Goal: Information Seeking & Learning: Check status

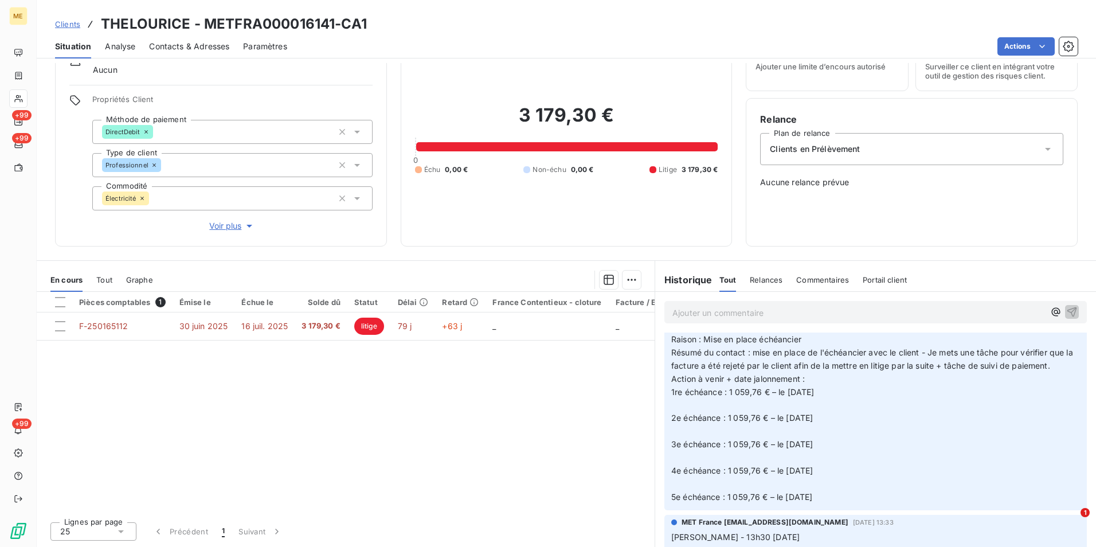
scroll to position [1090, 0]
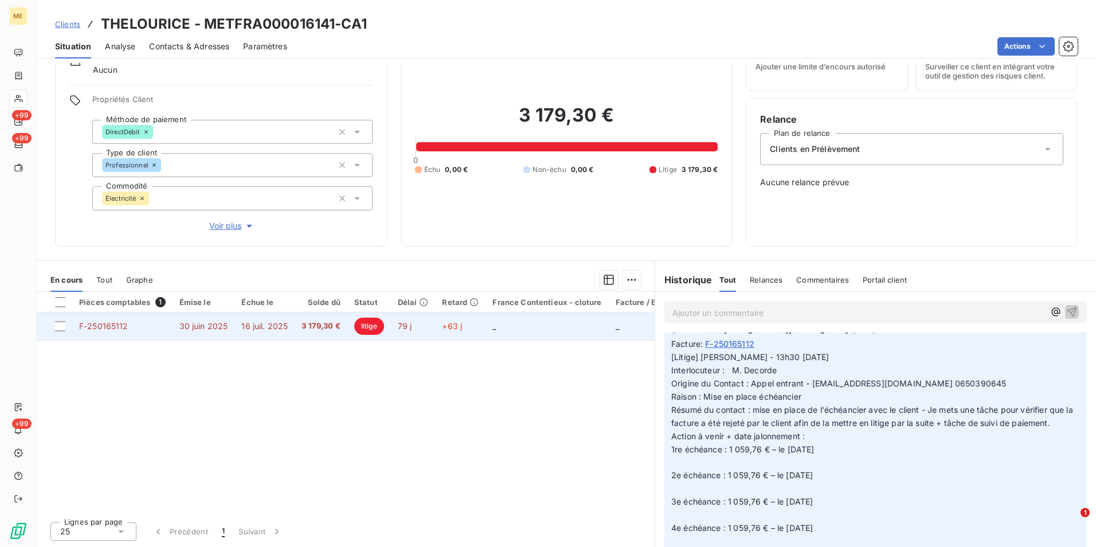
click at [318, 331] on span "3 179,30 €" at bounding box center [321, 326] width 39 height 11
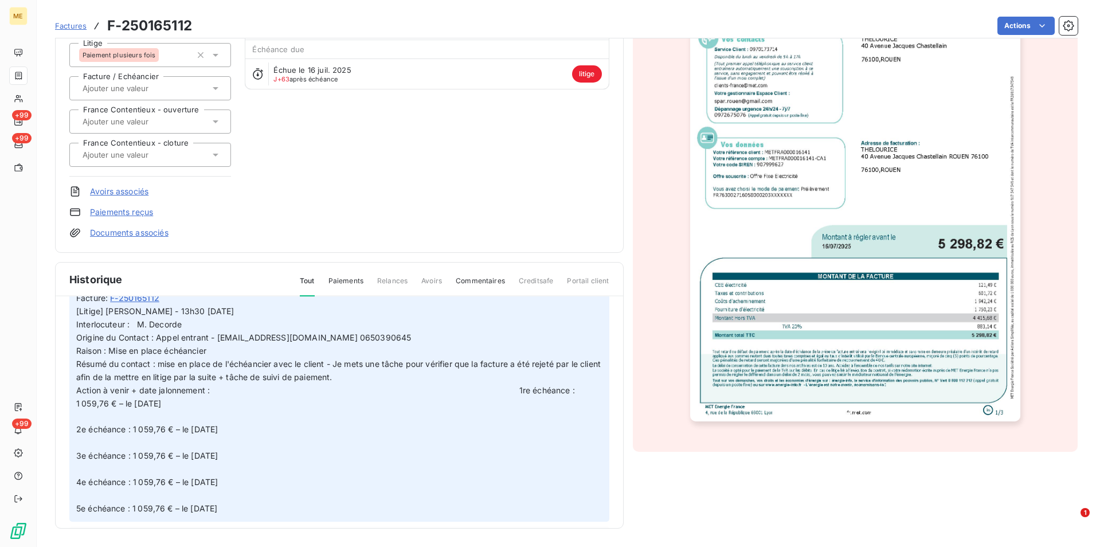
scroll to position [115, 0]
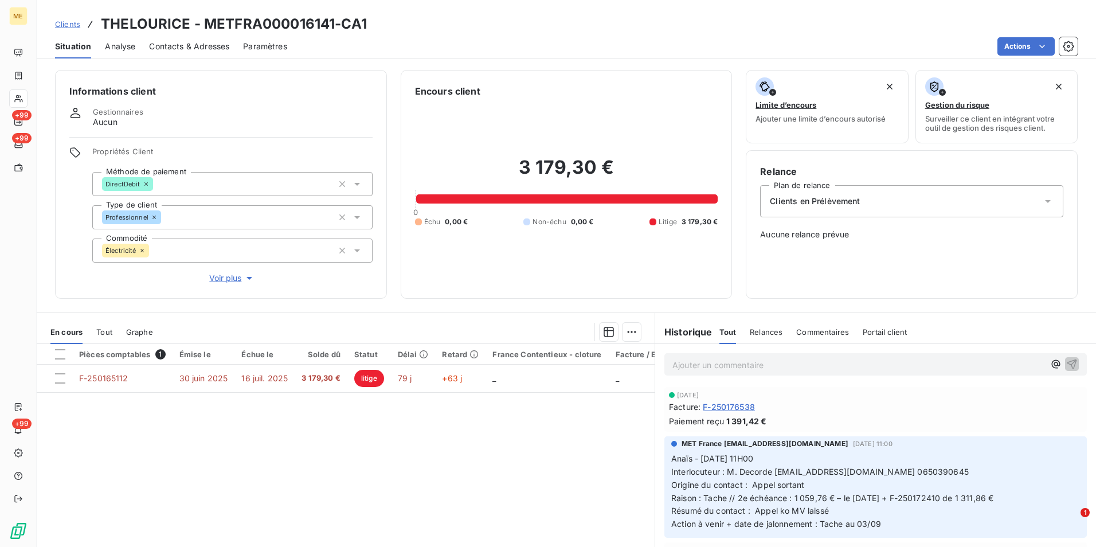
click at [73, 23] on span "Clients" at bounding box center [67, 23] width 25 height 9
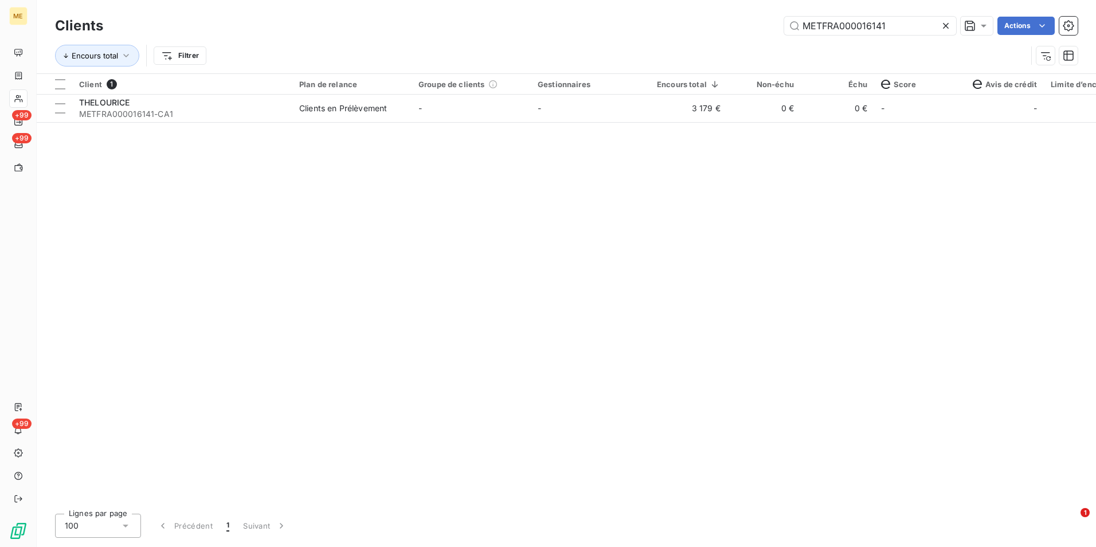
click at [951, 28] on icon at bounding box center [945, 25] width 11 height 11
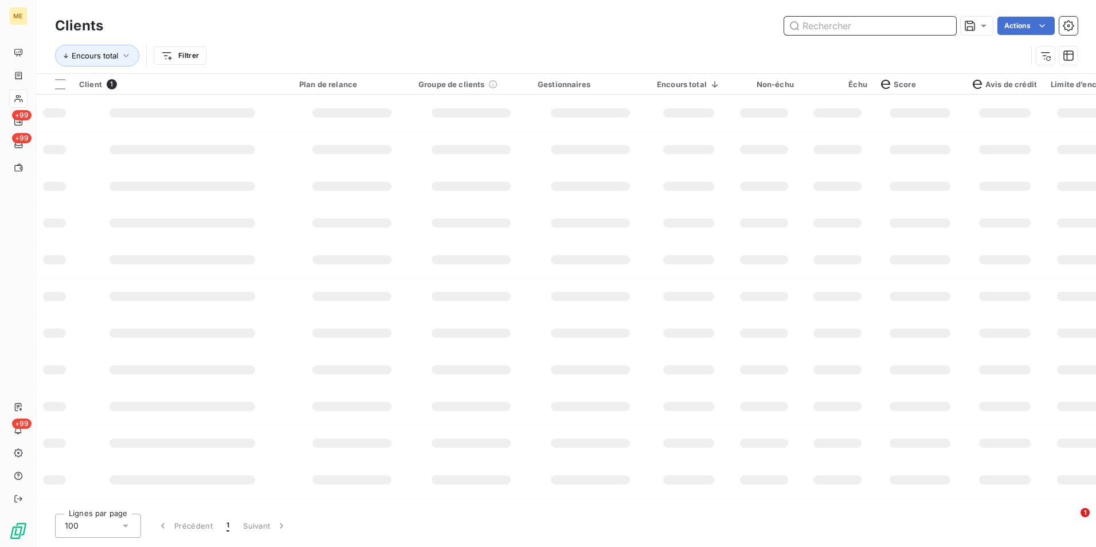
click at [948, 26] on input "text" at bounding box center [870, 26] width 172 height 18
paste input "METFRA000015538_25186975386763"
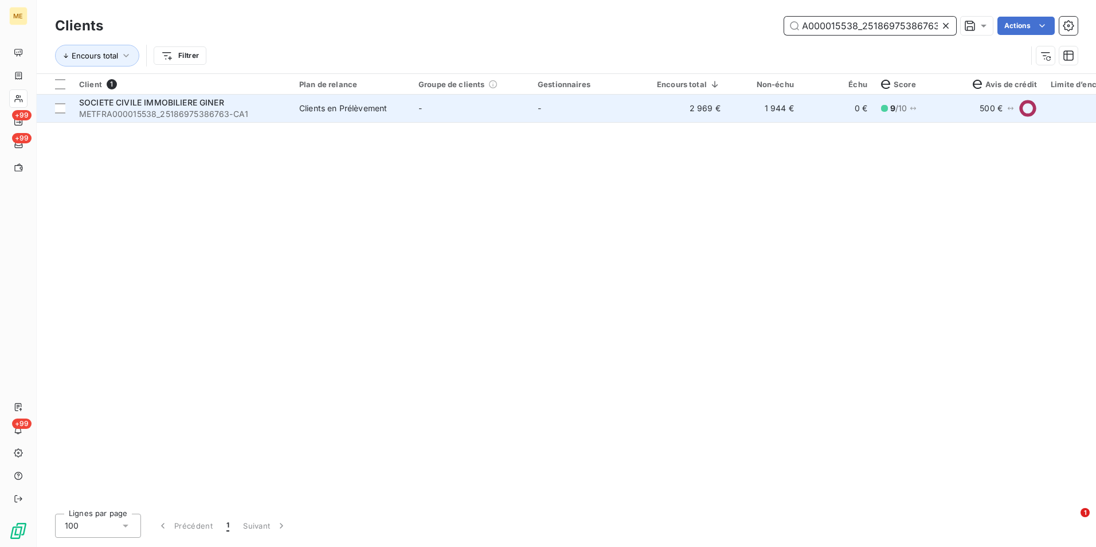
type input "METFRA000015538_25186975386763"
click at [384, 112] on div "Clients en Prélèvement" at bounding box center [343, 108] width 88 height 11
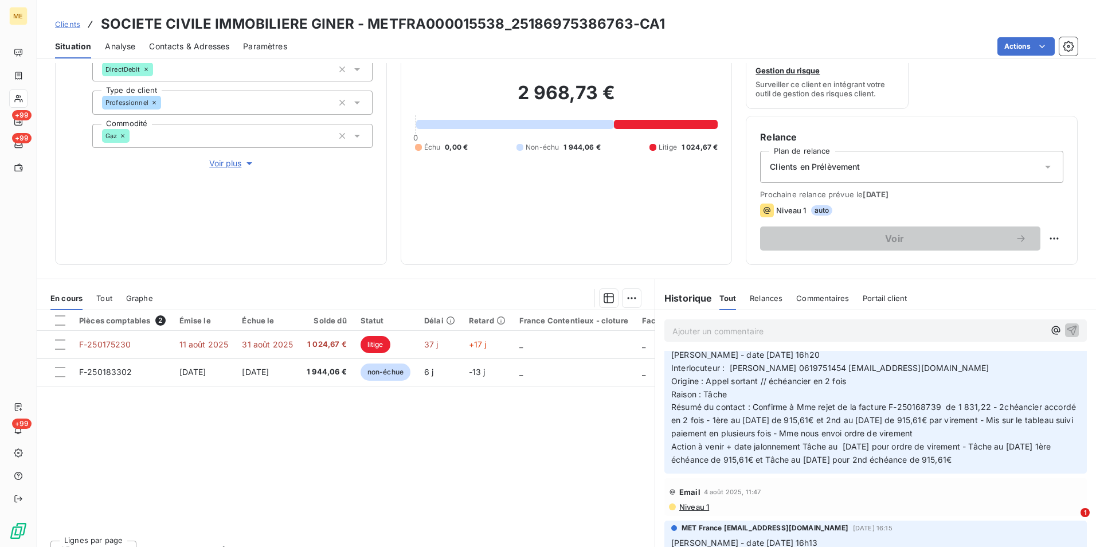
scroll to position [631, 0]
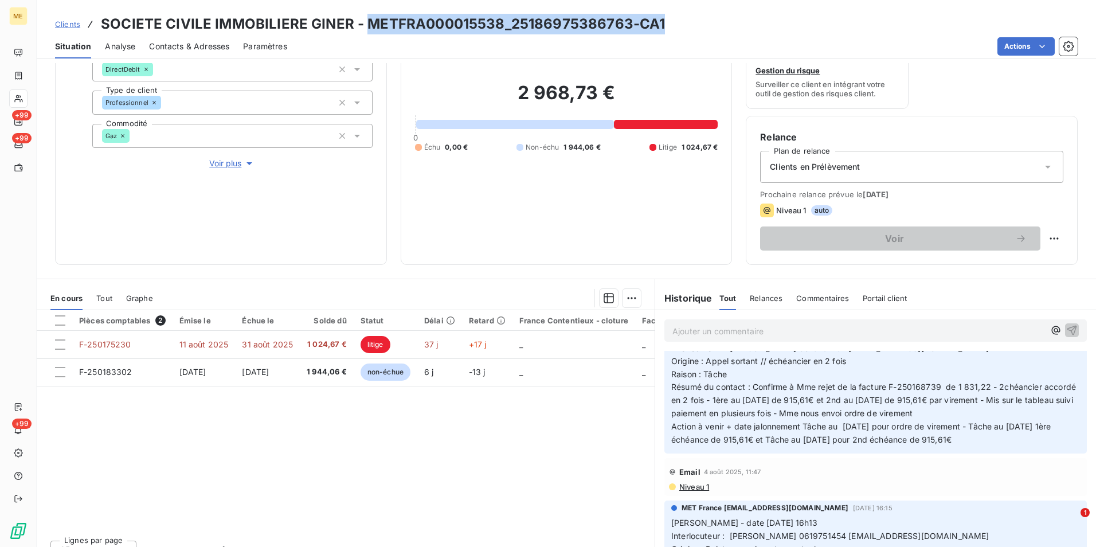
drag, startPoint x: 677, startPoint y: 24, endPoint x: 366, endPoint y: 26, distance: 310.8
click at [366, 26] on div "Clients SOCIETE CIVILE IMMOBILIERE GINER - METFRA000015538_25186975386763-CA1" at bounding box center [567, 24] width 1060 height 21
copy h3 "METFRA000015538_25186975386763-CA1"
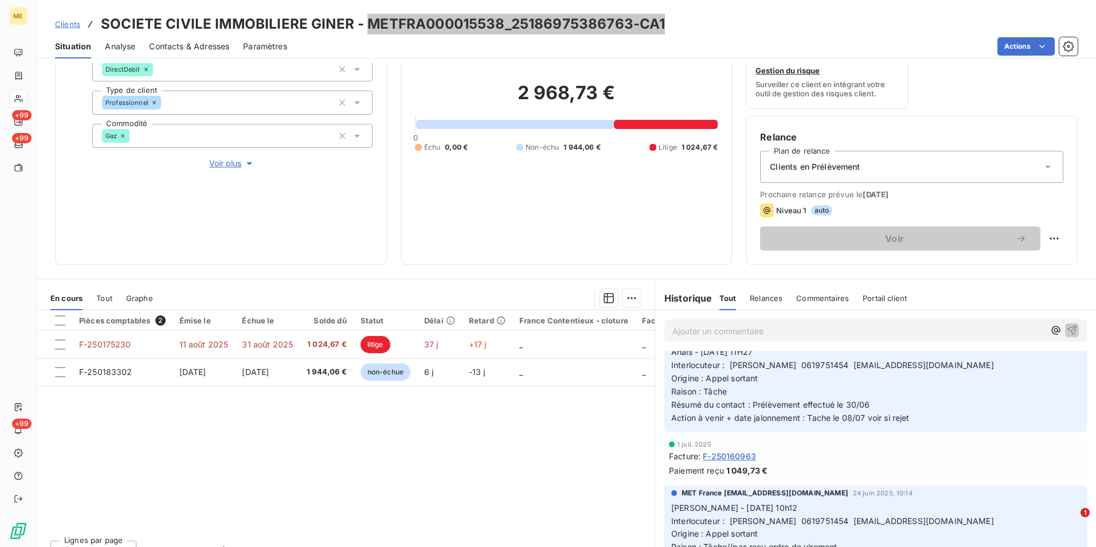
scroll to position [2007, 0]
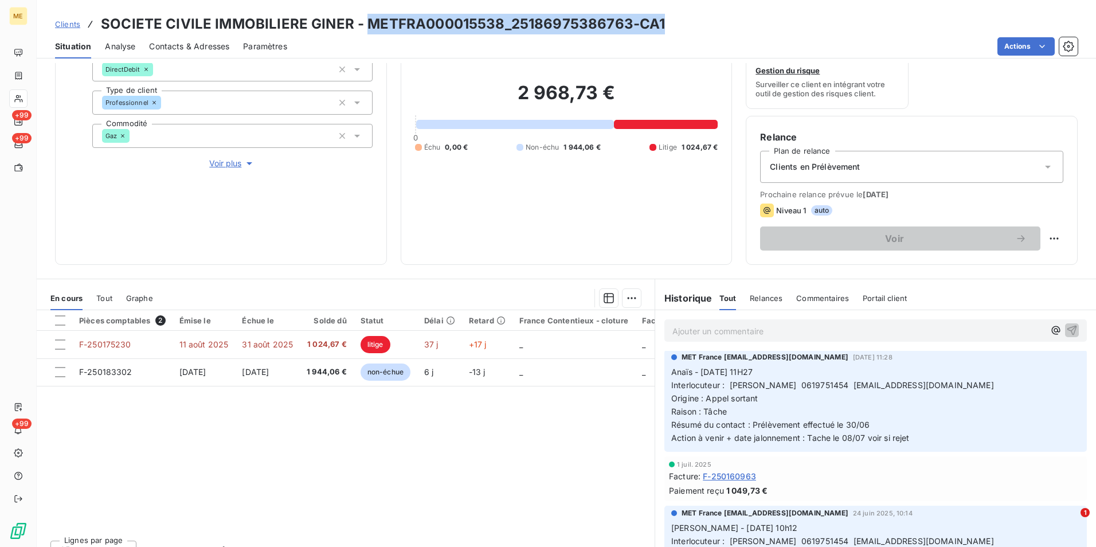
click at [72, 24] on span "Clients" at bounding box center [67, 23] width 25 height 9
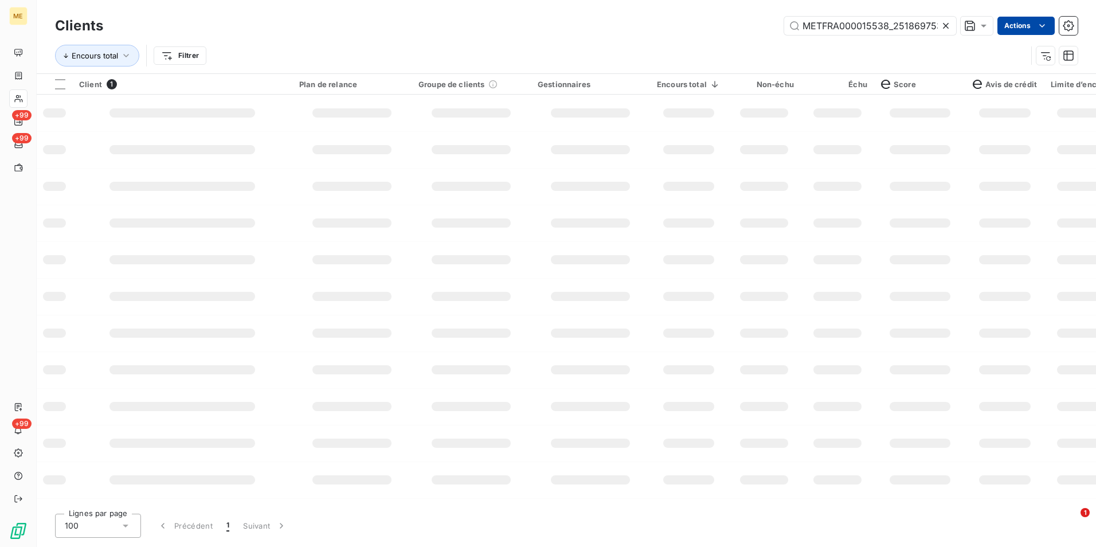
scroll to position [0, 31]
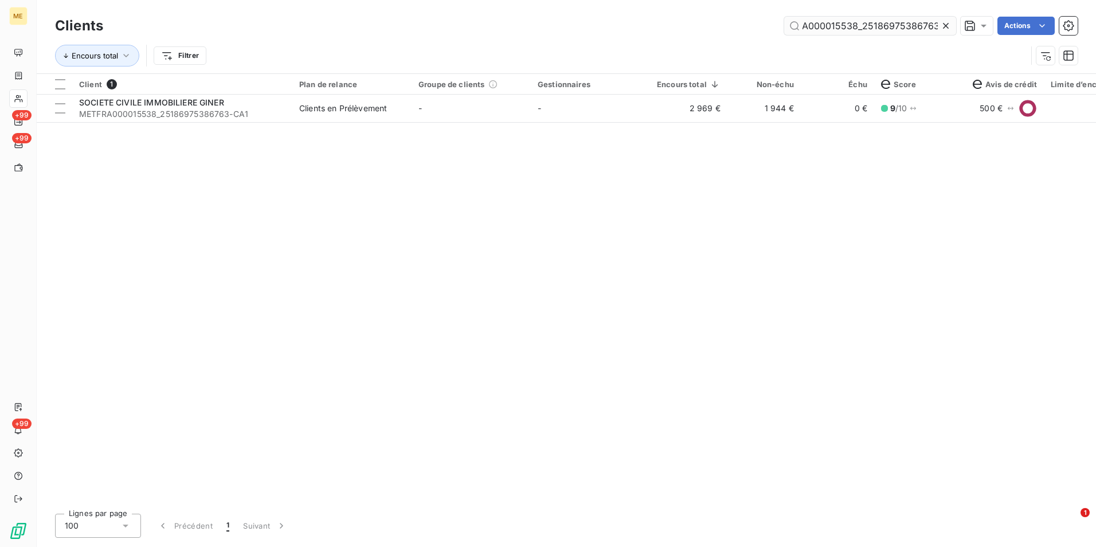
click at [946, 25] on icon at bounding box center [945, 25] width 11 height 11
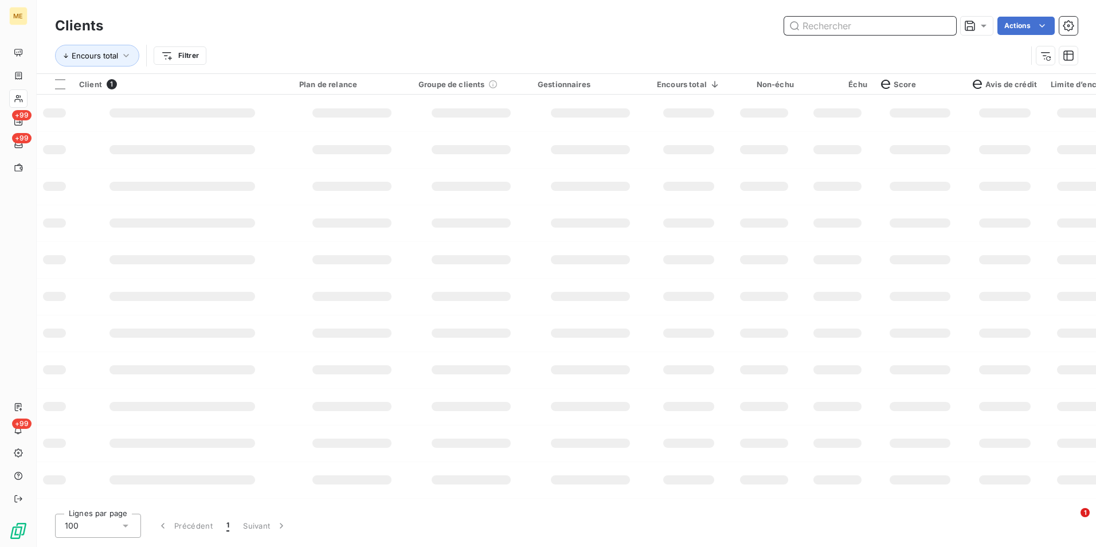
click at [943, 25] on input "text" at bounding box center [870, 26] width 172 height 18
paste input "METFRA000015193_30002590447228"
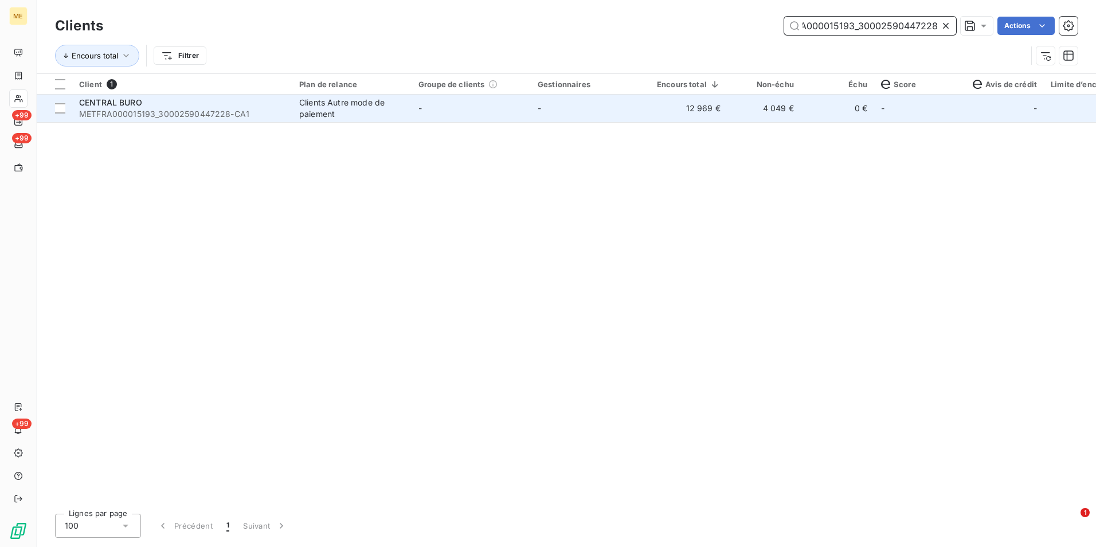
type input "METFRA000015193_30002590447228"
click at [688, 117] on td "12 969 €" at bounding box center [688, 109] width 77 height 28
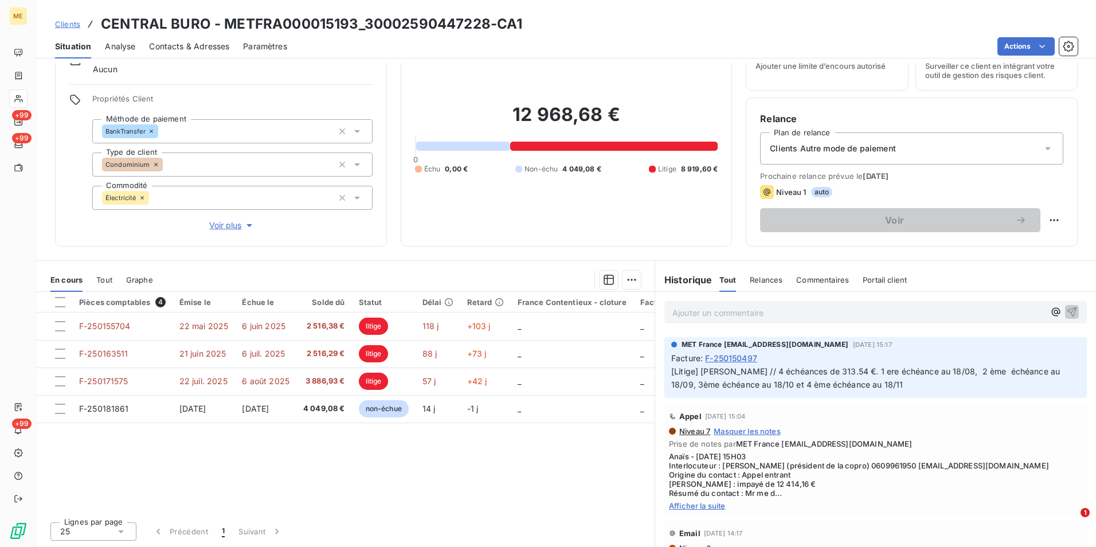
scroll to position [688, 0]
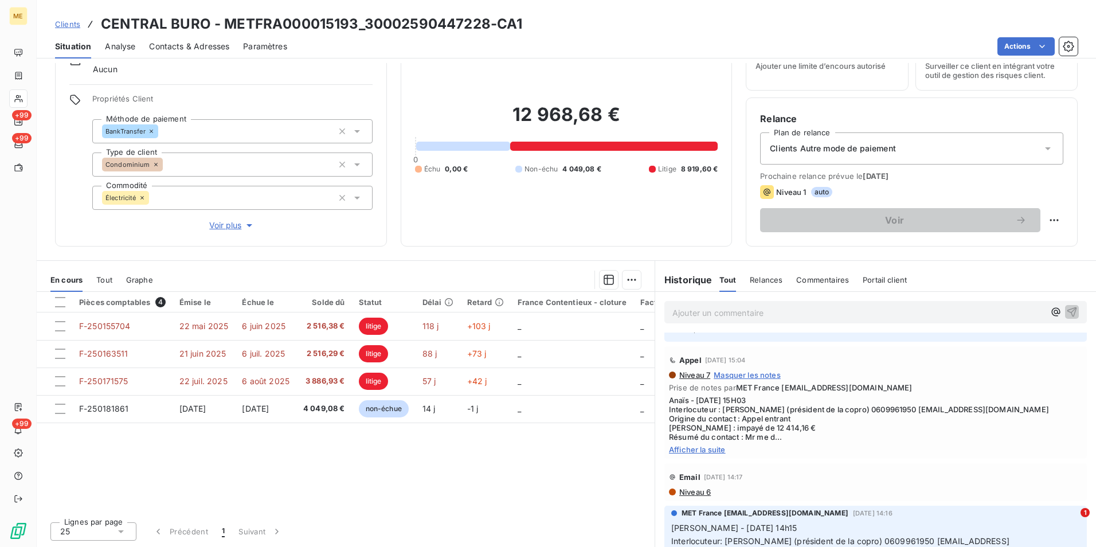
click at [724, 446] on span "Afficher la suite" at bounding box center [875, 449] width 413 height 9
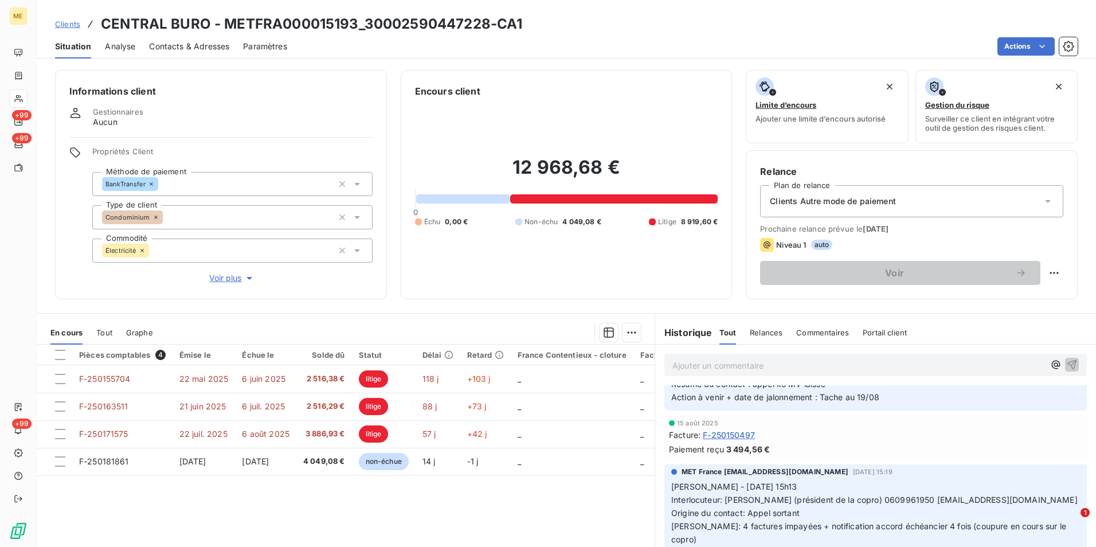
scroll to position [229, 0]
click at [72, 25] on span "Clients" at bounding box center [67, 23] width 25 height 9
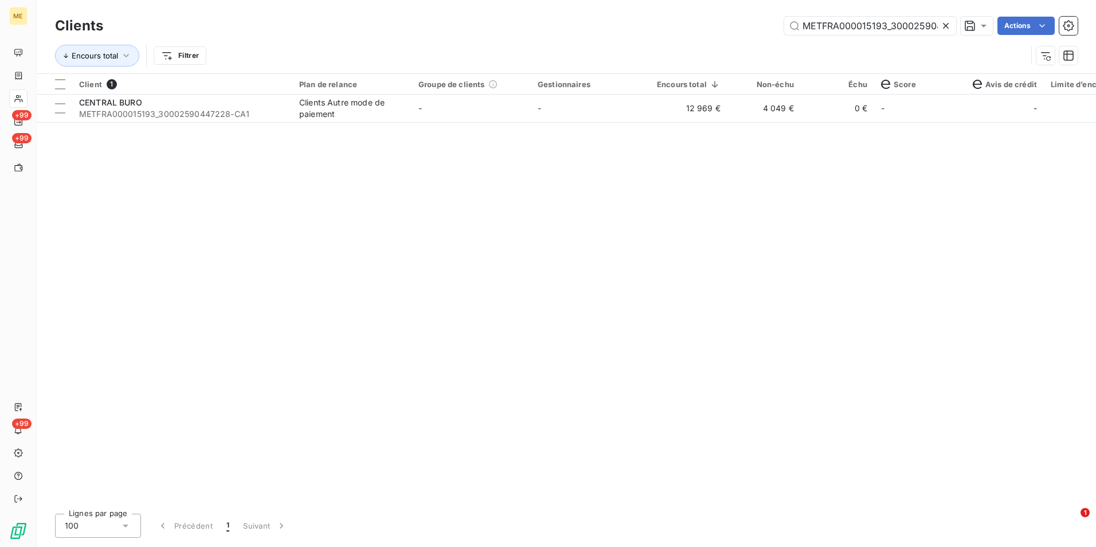
scroll to position [0, 33]
click at [947, 25] on icon at bounding box center [945, 25] width 11 height 11
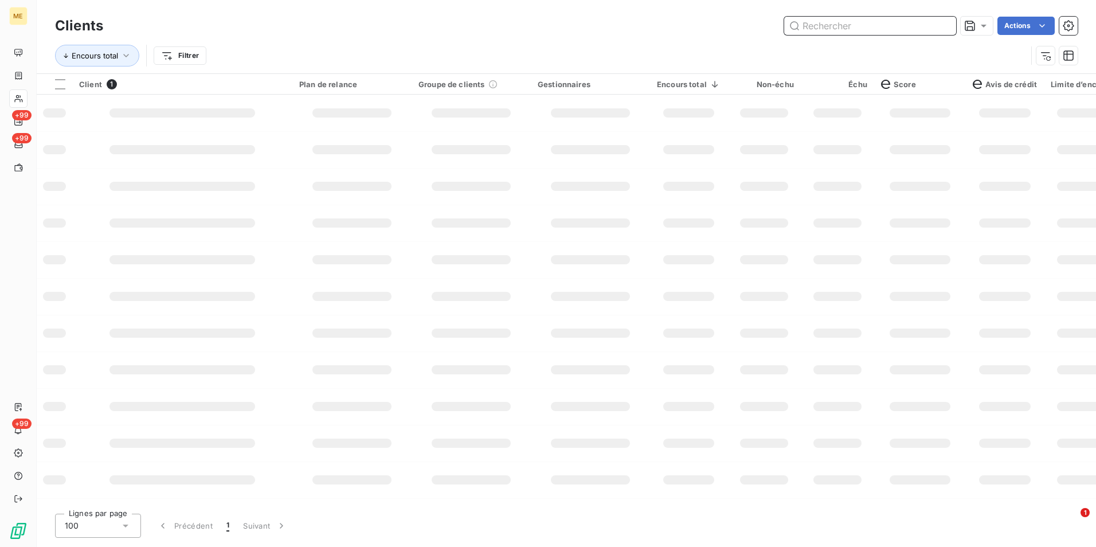
click at [945, 25] on input "text" at bounding box center [870, 26] width 172 height 18
paste input "METFRA000014802"
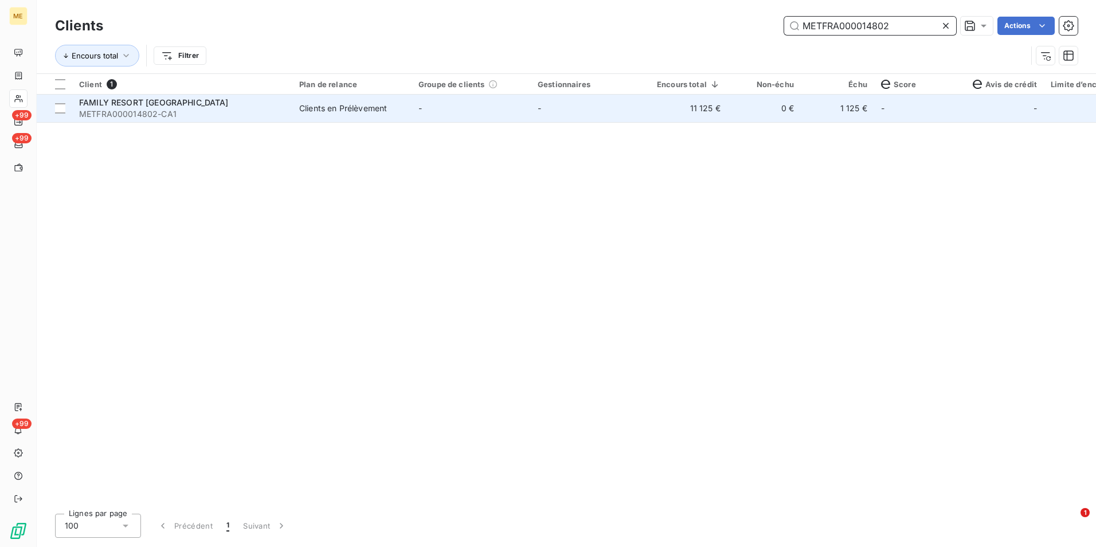
type input "METFRA000014802"
click at [861, 108] on td "1 125 €" at bounding box center [837, 109] width 73 height 28
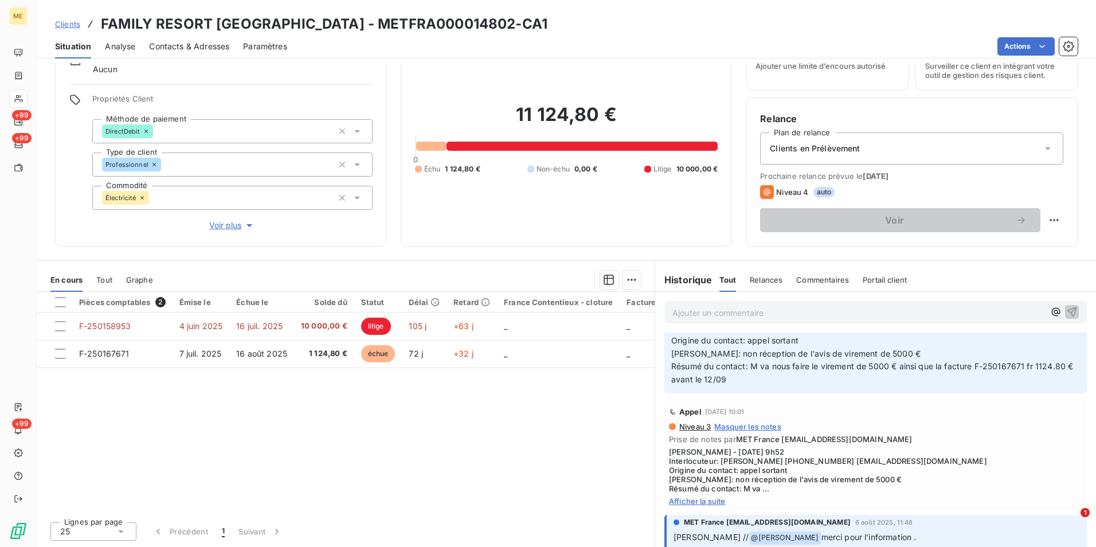
scroll to position [90, 0]
click at [699, 506] on span "Afficher la suite" at bounding box center [875, 503] width 413 height 9
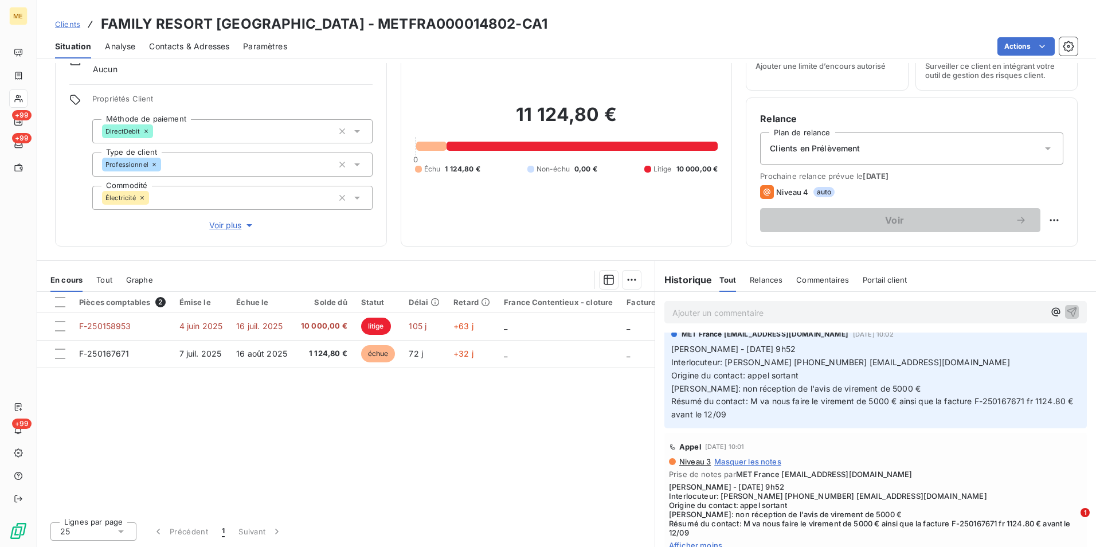
scroll to position [0, 0]
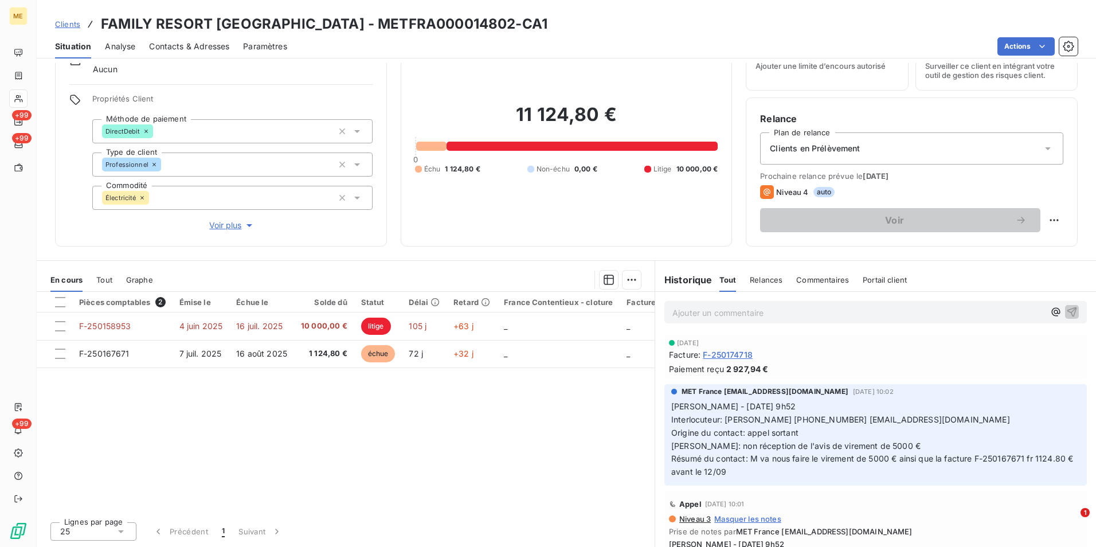
click at [772, 314] on p "Ajouter un commentaire ﻿" at bounding box center [859, 313] width 372 height 14
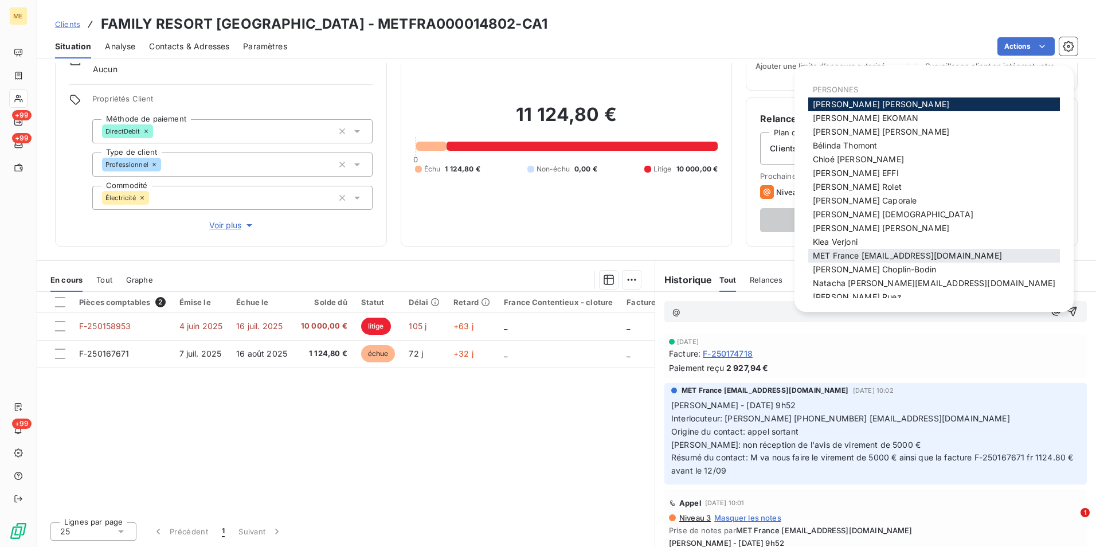
click at [838, 252] on span "MET France [EMAIL_ADDRESS][DOMAIN_NAME]" at bounding box center [907, 256] width 189 height 10
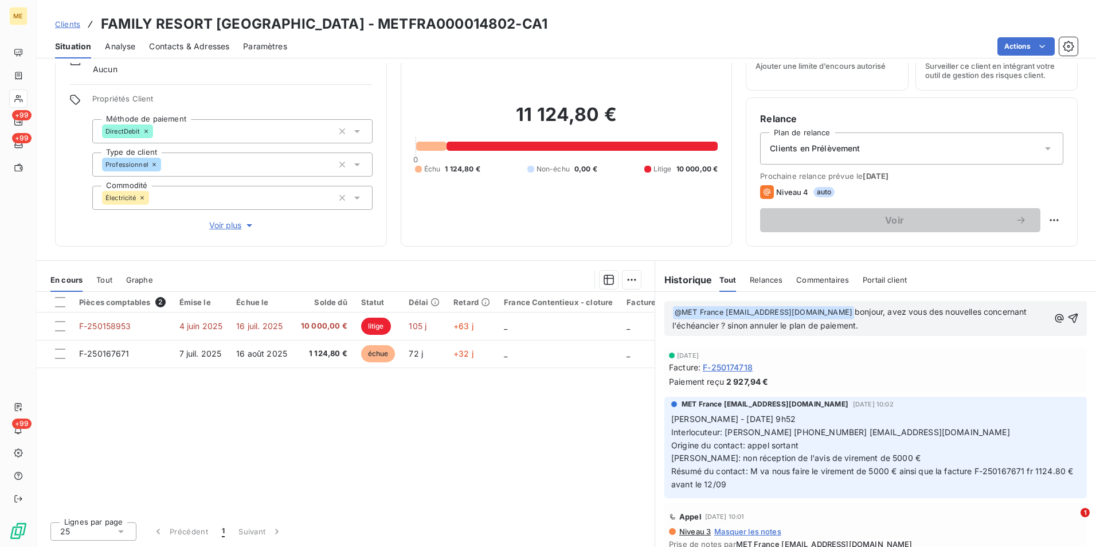
click at [746, 328] on span "bonjour, avez vous des nouvelles concernant l'échéancier ? sinon annuler le pla…" at bounding box center [851, 319] width 357 height 24
click at [1069, 315] on icon "button" at bounding box center [1074, 319] width 10 height 10
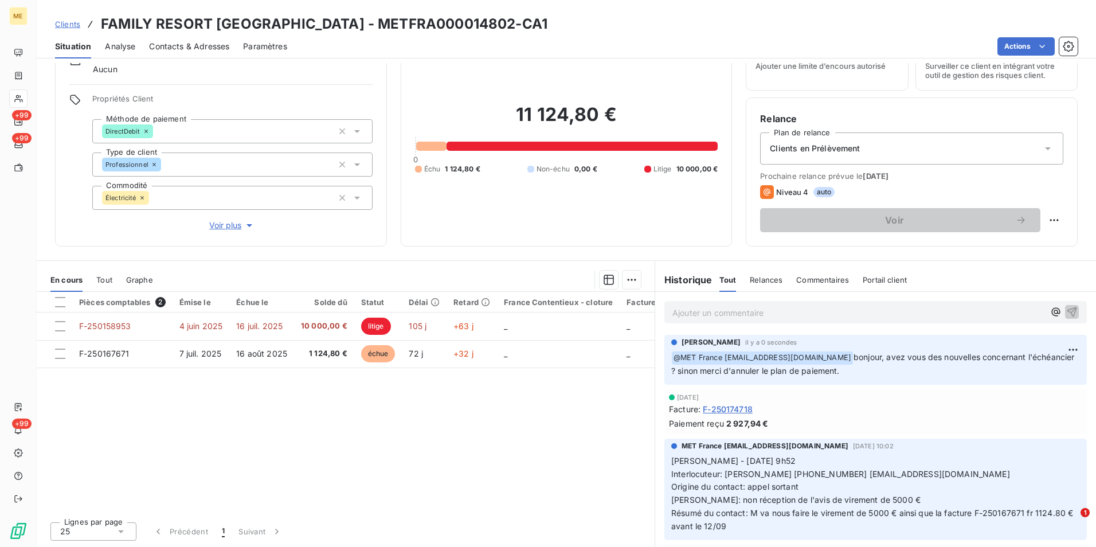
click at [63, 22] on span "Clients" at bounding box center [67, 23] width 25 height 9
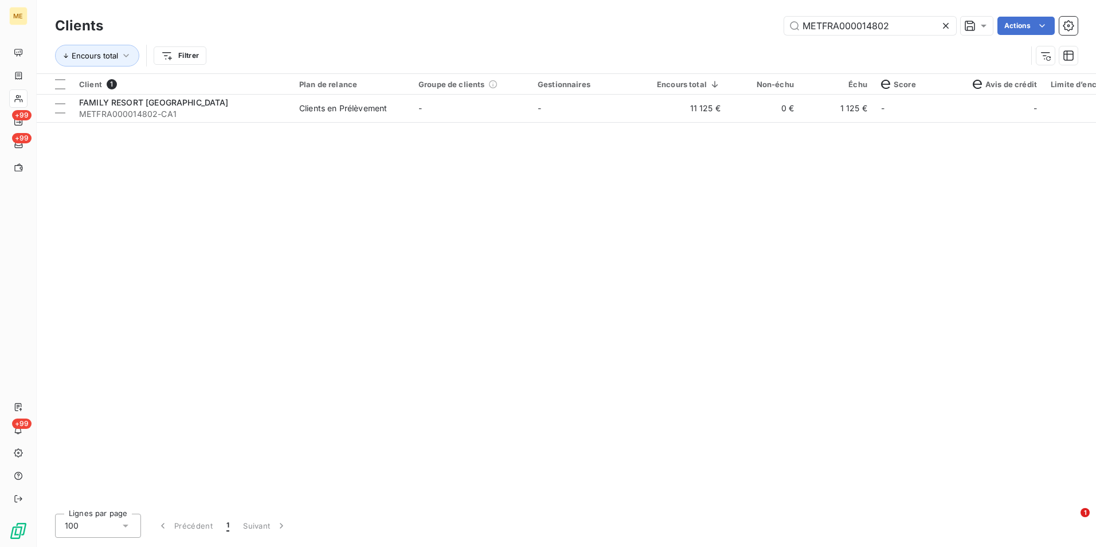
click at [943, 22] on icon at bounding box center [945, 25] width 11 height 11
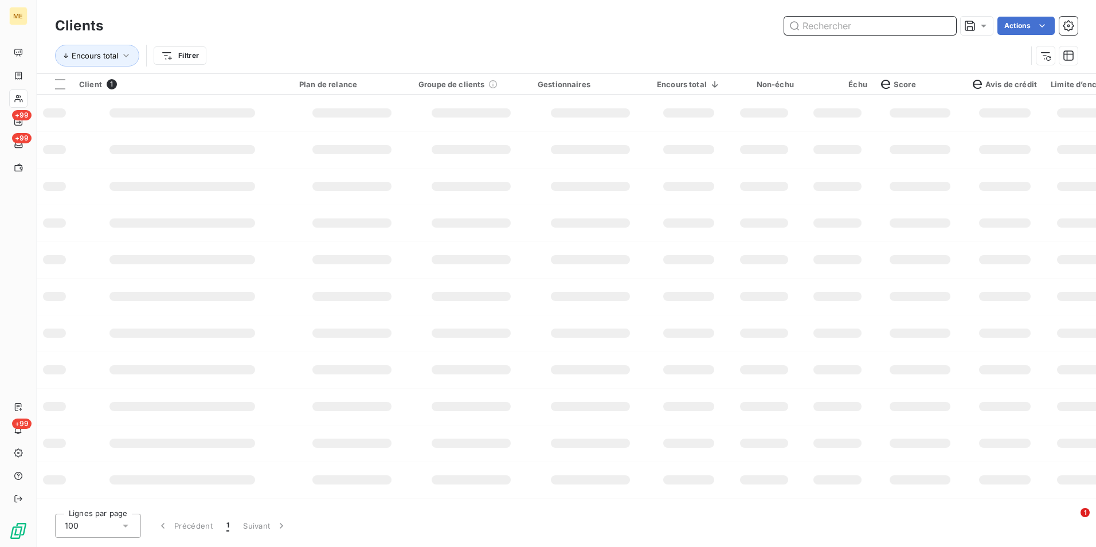
click at [943, 22] on input "text" at bounding box center [870, 26] width 172 height 18
paste input "METFRA000014268_25998842253549"
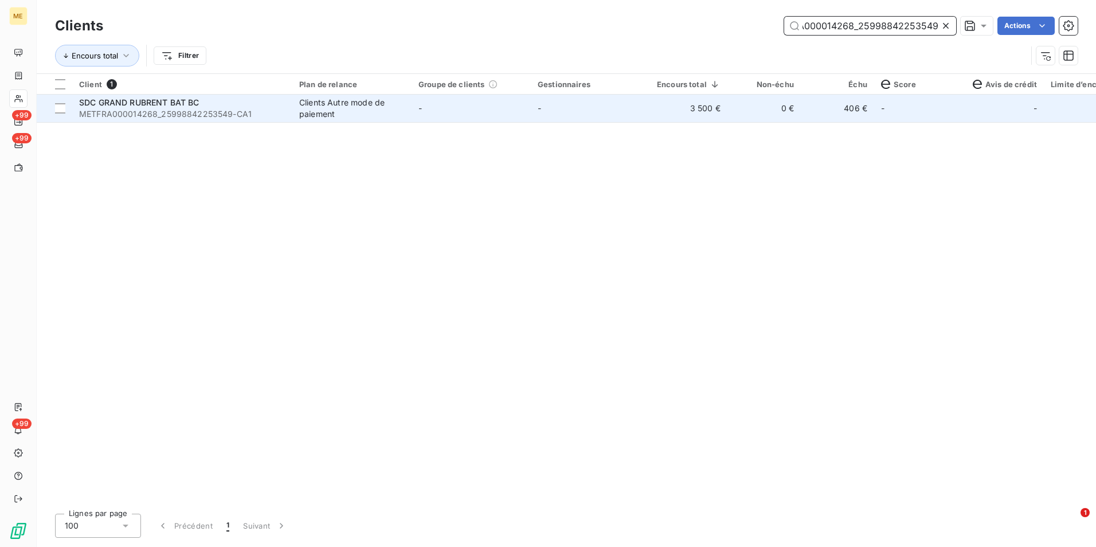
type input "METFRA000014268_25998842253549"
click at [567, 108] on td "-" at bounding box center [590, 109] width 119 height 28
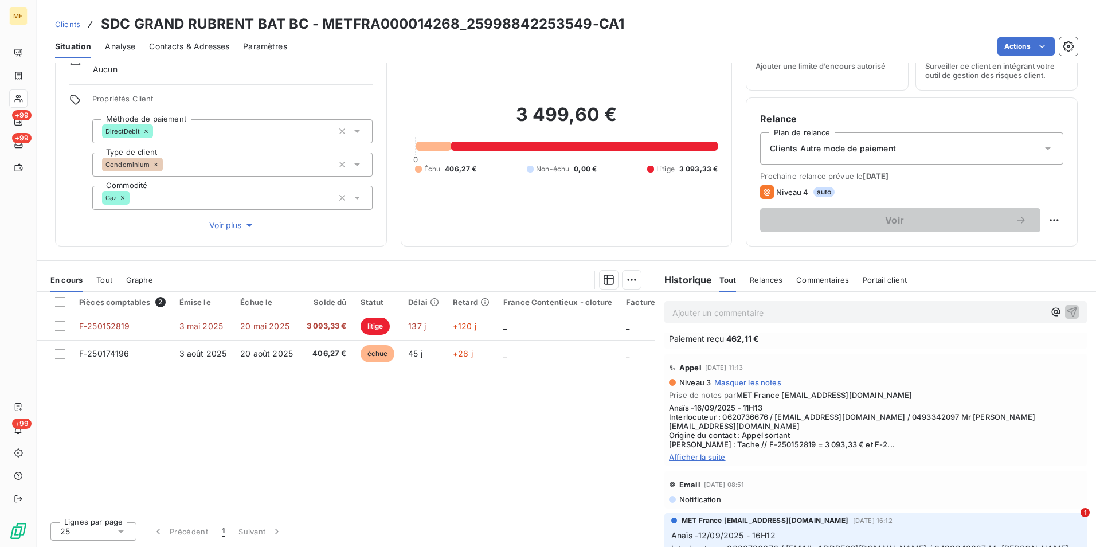
scroll to position [57, 0]
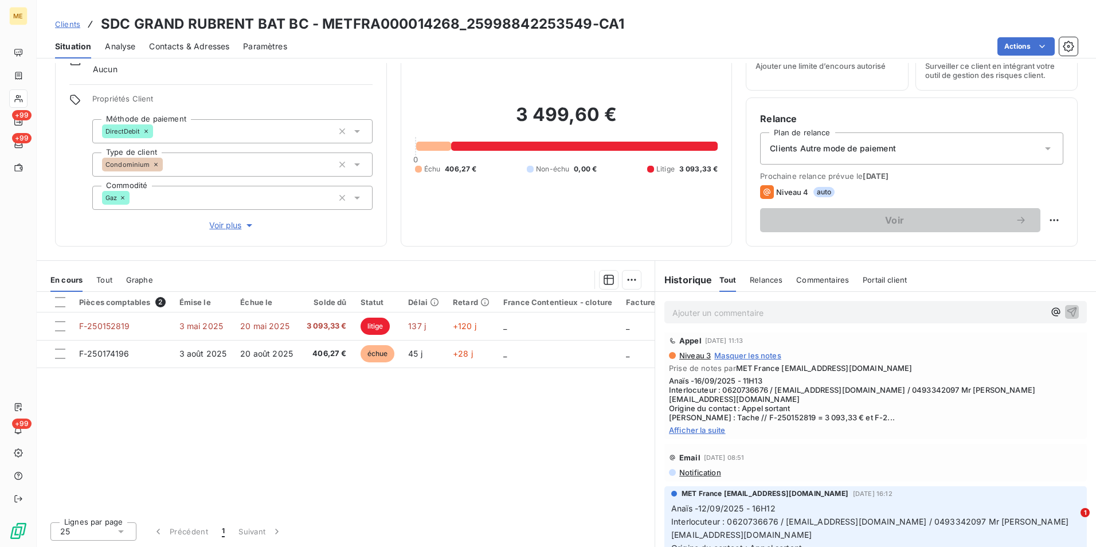
click at [704, 426] on div "Appel [DATE] 11:13 Niveau 3 Masquer les notes Prise de notes par MET France [EM…" at bounding box center [876, 383] width 423 height 112
click at [707, 426] on span "Afficher la suite" at bounding box center [875, 430] width 413 height 9
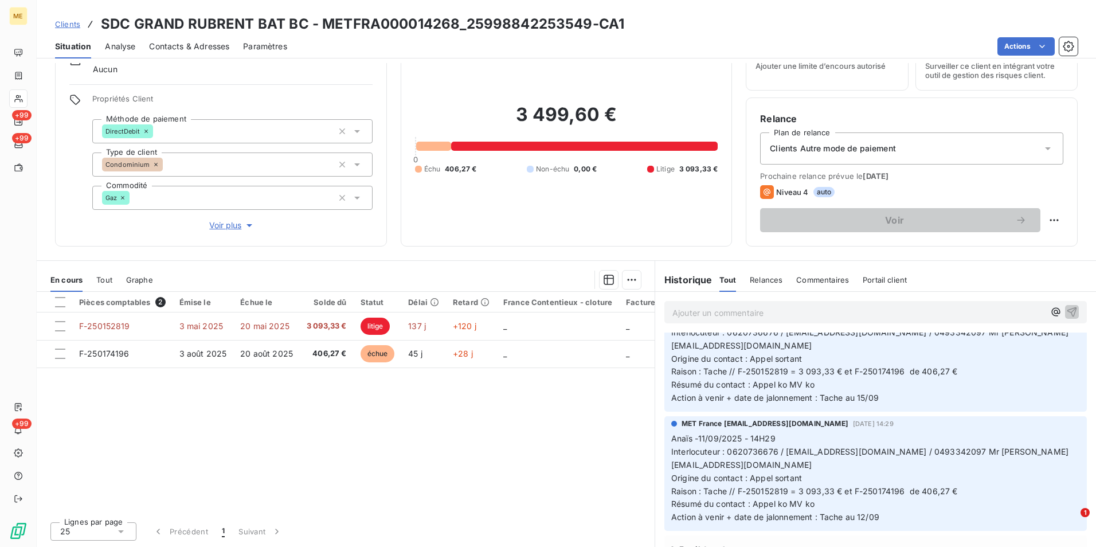
scroll to position [287, 0]
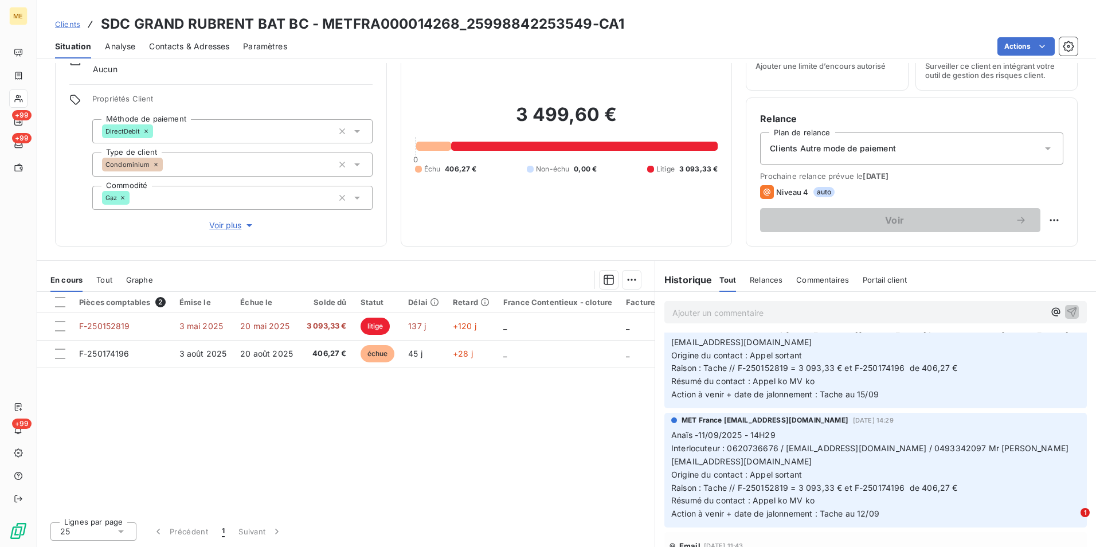
click at [73, 22] on span "Clients" at bounding box center [67, 23] width 25 height 9
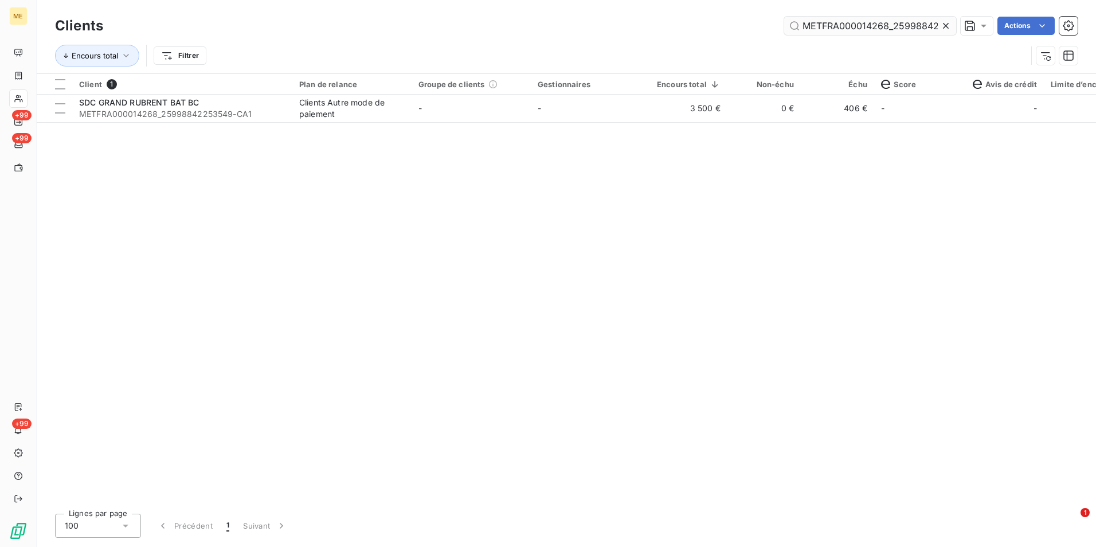
click at [949, 25] on icon at bounding box center [945, 25] width 11 height 11
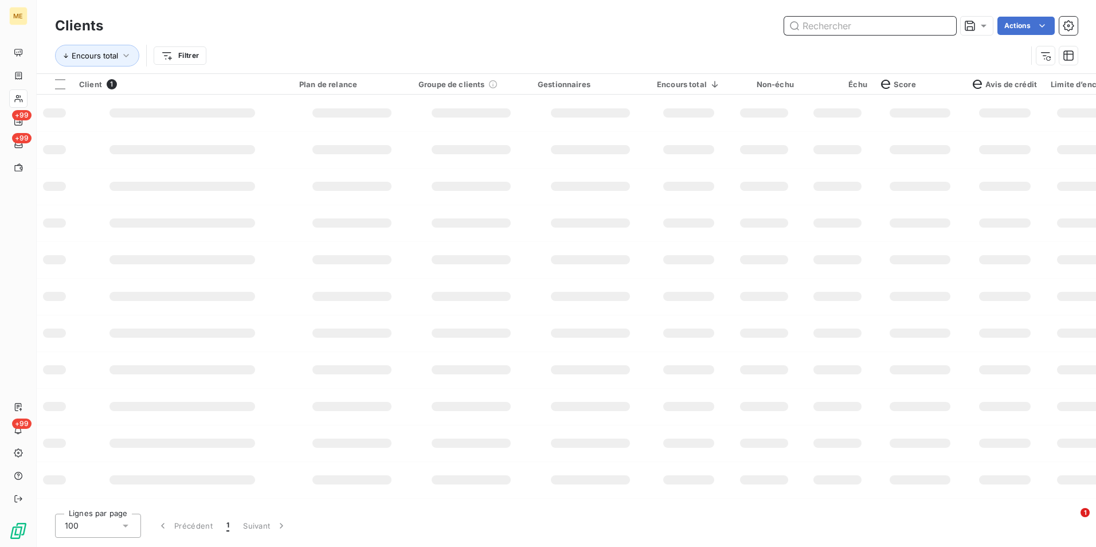
click at [948, 25] on input "text" at bounding box center [870, 26] width 172 height 18
paste input "METFRA000014229"
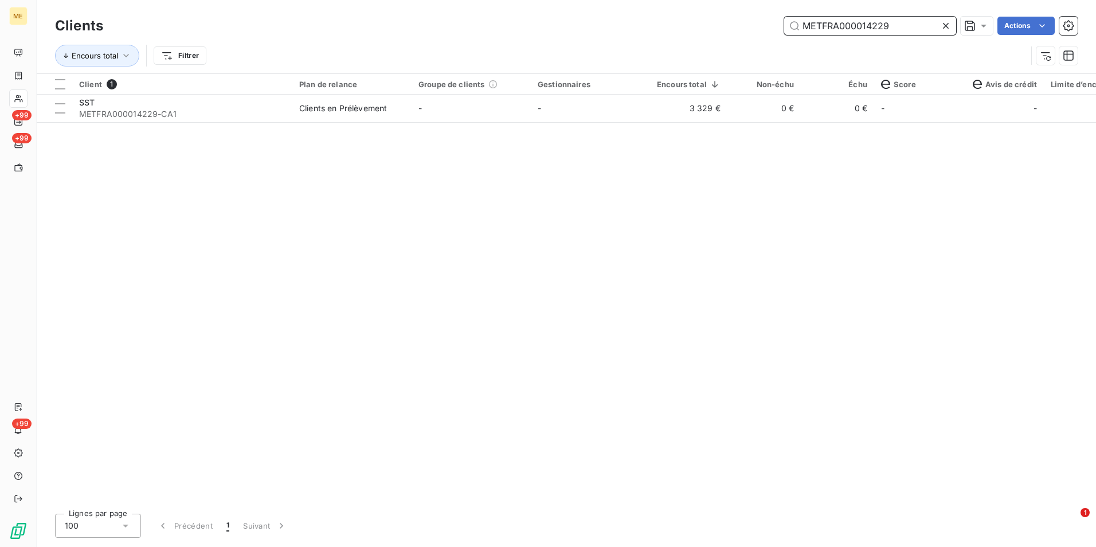
type input "METFRA000014229"
click at [615, 123] on div "Client 1 Plan de relance Groupe de clients Gestionnaires Encours total Non-échu…" at bounding box center [567, 289] width 1060 height 431
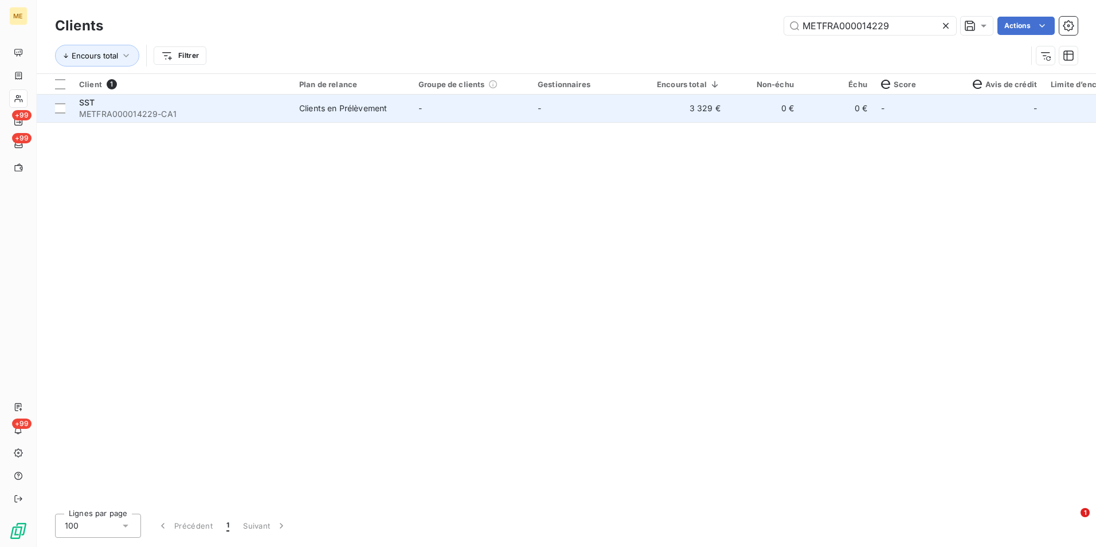
click at [611, 108] on td "-" at bounding box center [590, 109] width 119 height 28
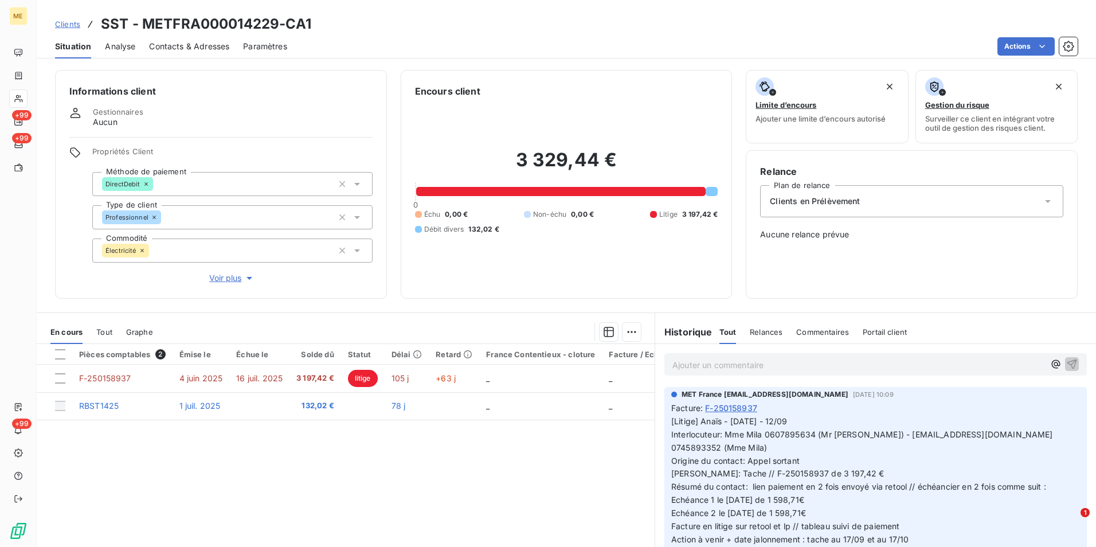
scroll to position [52, 0]
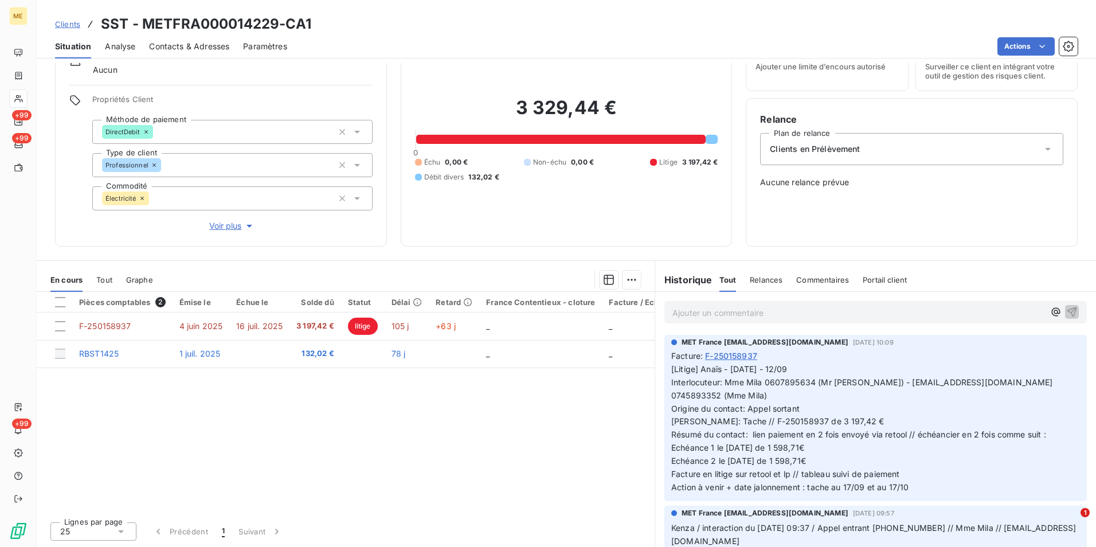
click at [65, 23] on span "Clients" at bounding box center [67, 23] width 25 height 9
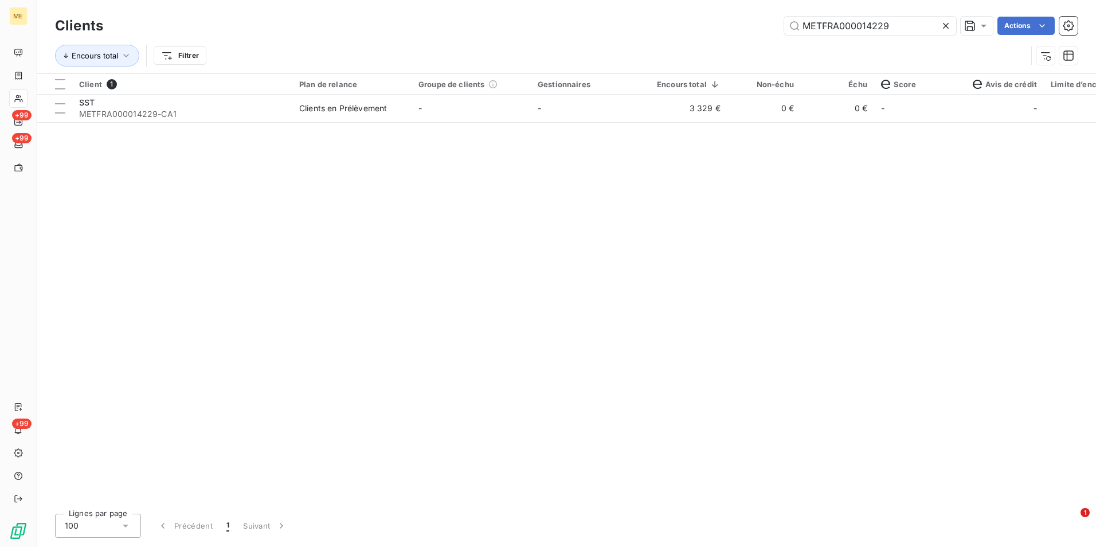
click at [945, 25] on icon at bounding box center [945, 25] width 11 height 11
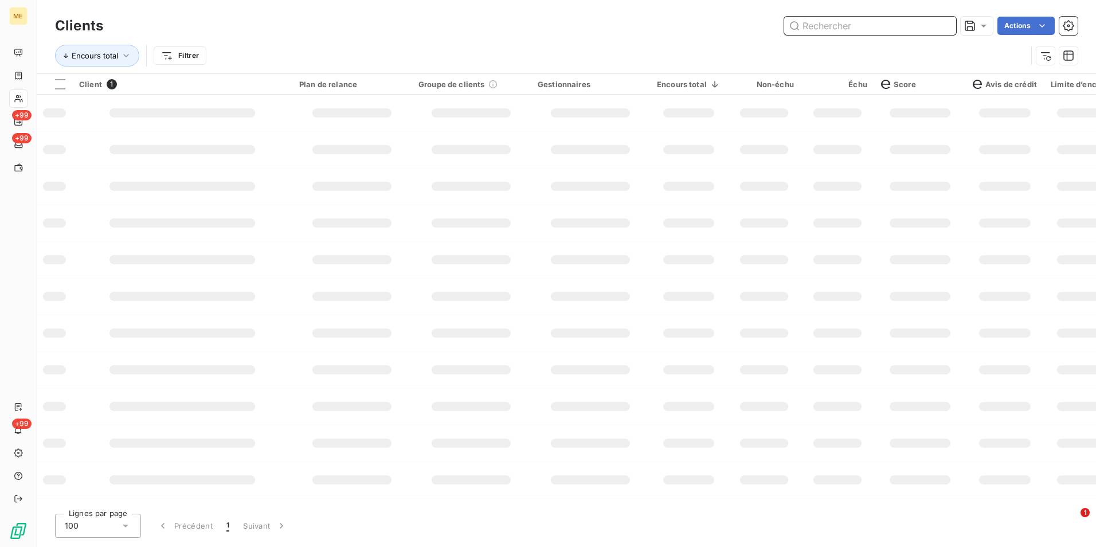
click at [943, 24] on input "text" at bounding box center [870, 26] width 172 height 18
click at [817, 31] on input "text" at bounding box center [870, 26] width 172 height 18
paste input "METFRA000013688"
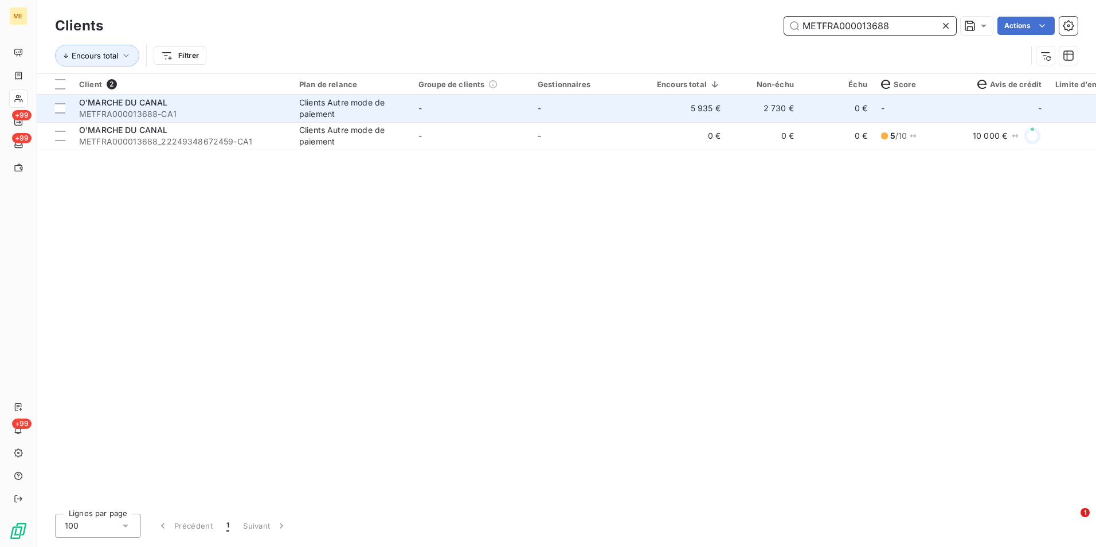
type input "METFRA000013688"
click at [372, 103] on div "Clients Autre mode de paiement" at bounding box center [352, 108] width 106 height 23
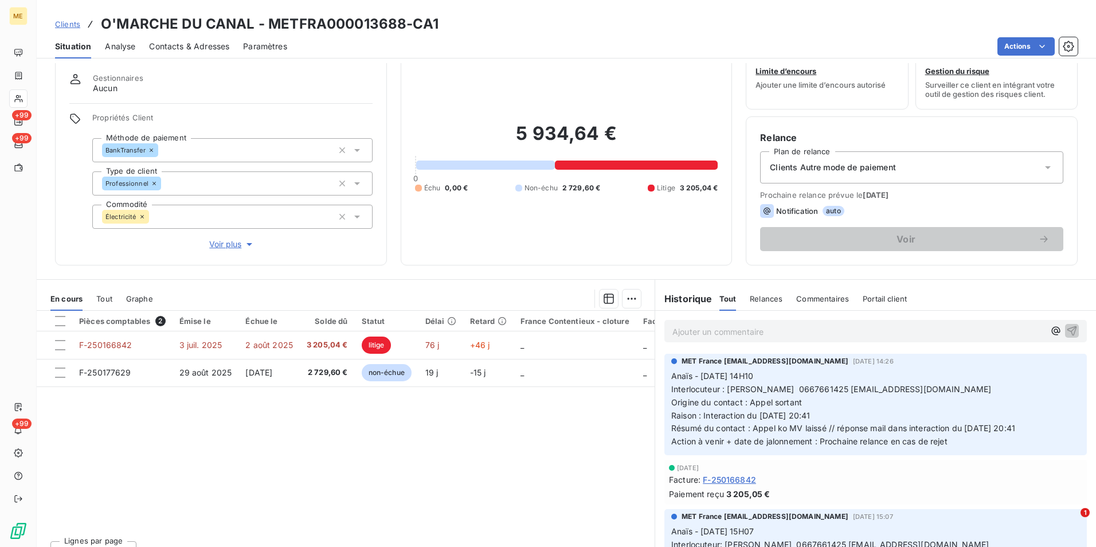
scroll to position [53, 0]
